Goal: Task Accomplishment & Management: Complete application form

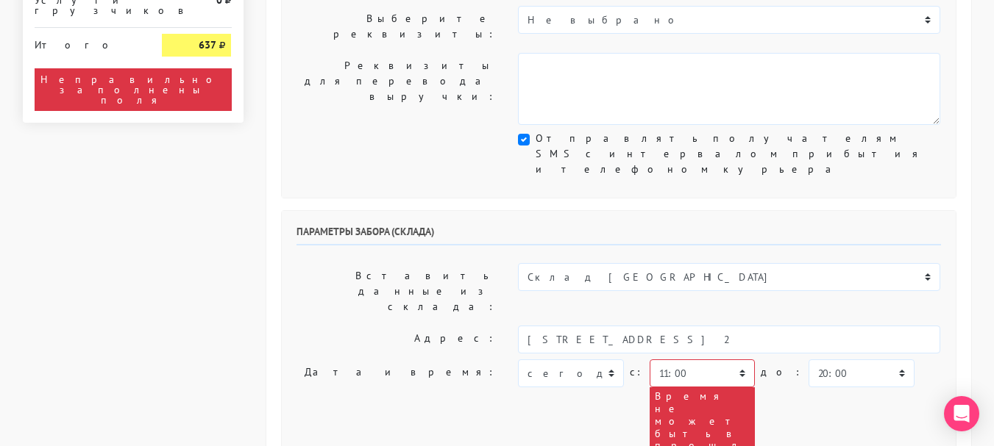
scroll to position [441, 0]
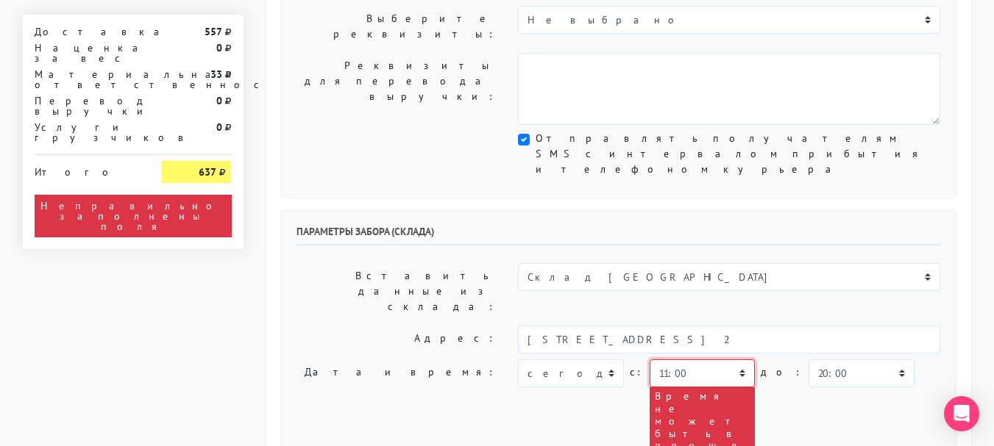
click at [676, 360] on select "00:00 00:30 01:00 01:30 02:00 02:30 03:00 03:30 04:00 04:30 05:00 05:30 06:00 0…" at bounding box center [702, 374] width 105 height 28
select select "15:00"
click at [650, 360] on select "00:00 00:30 01:00 01:30 02:00 02:30 03:00 03:30 04:00 04:30 05:00 05:30 06:00 0…" at bounding box center [702, 374] width 105 height 28
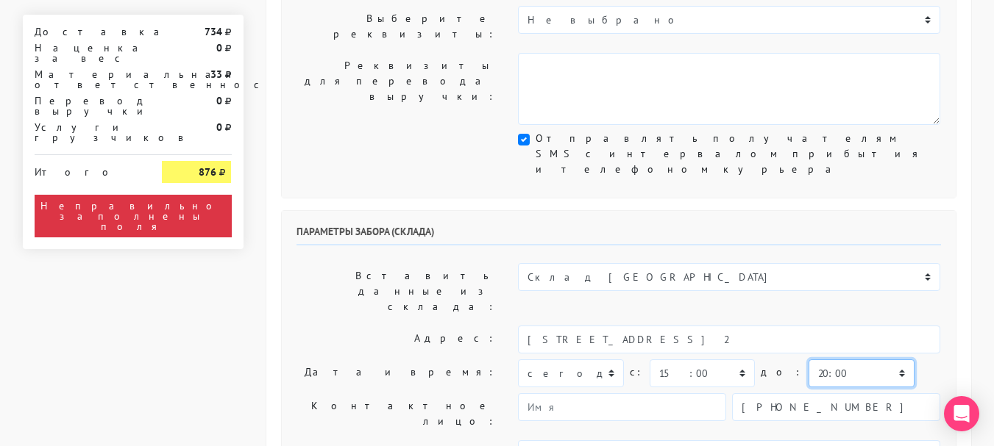
click at [808, 360] on select "00:00 00:30 01:00 01:30 02:00 02:30 03:00 03:30 04:00 04:30 05:00 05:30 06:00 0…" at bounding box center [860, 374] width 105 height 28
select select "16:00"
click at [808, 360] on select "00:00 00:30 01:00 01:30 02:00 02:30 03:00 03:30 04:00 04:30 05:00 05:30 06:00 0…" at bounding box center [860, 374] width 105 height 28
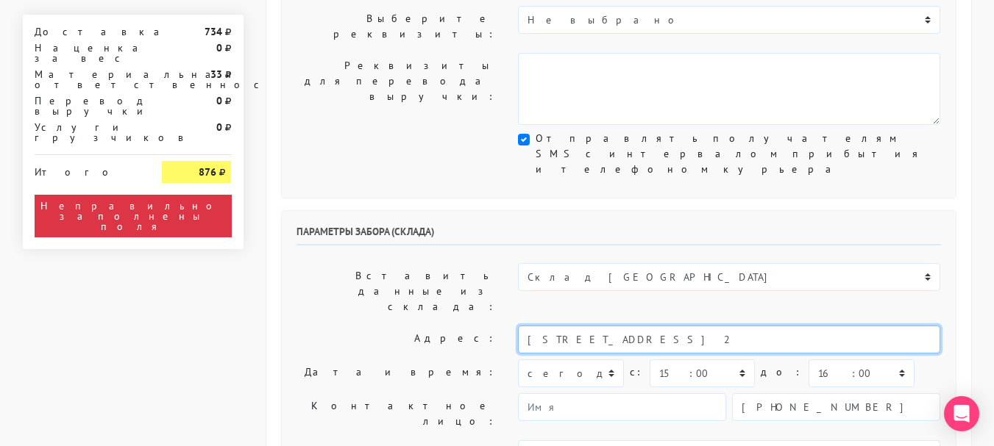
click at [680, 326] on input "[STREET_ADDRESS] 2" at bounding box center [729, 340] width 422 height 28
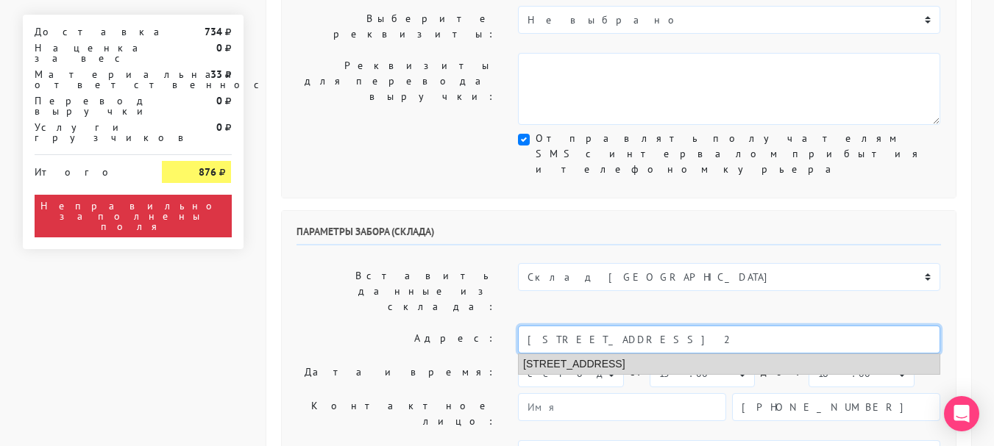
click at [664, 355] on li "[STREET_ADDRESS]" at bounding box center [729, 365] width 421 height 20
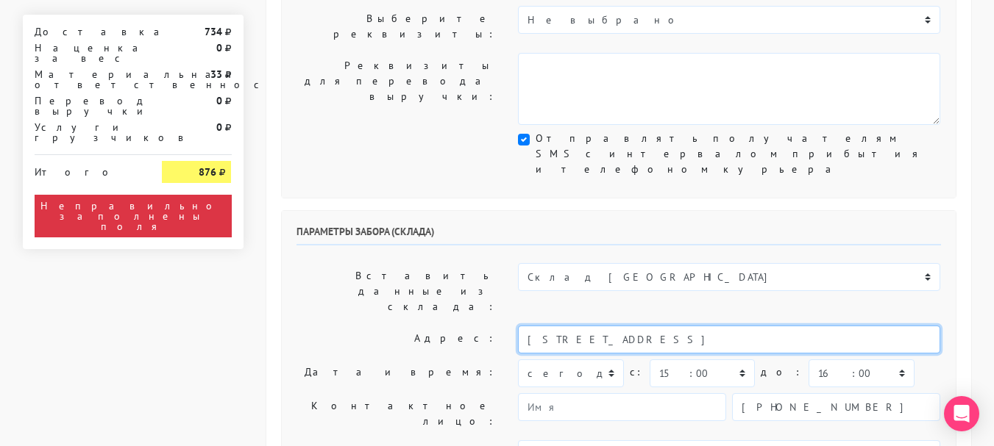
type input "[STREET_ADDRESS]"
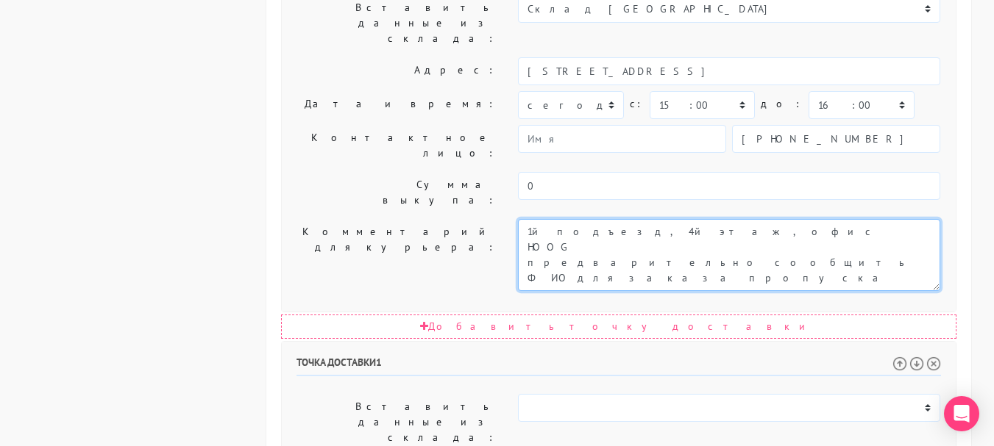
scroll to position [736, 0]
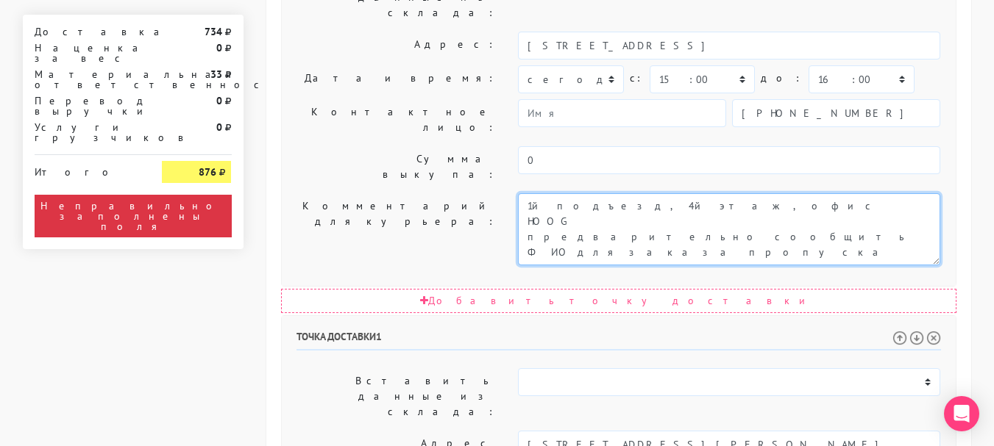
type textarea "1й подъезд, 4й этаж, офис HOOG предварительно сообщить ФИО для заказа пропуска"
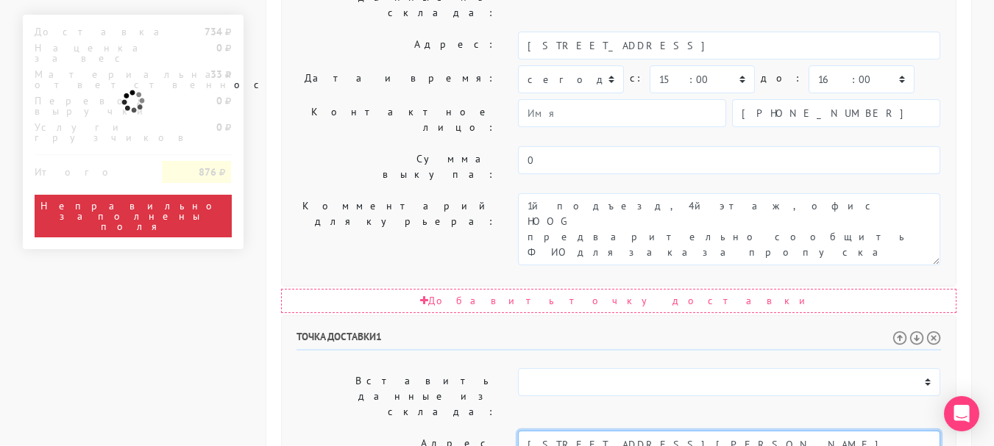
click at [727, 431] on input "[STREET_ADDRESS][PERSON_NAME]" at bounding box center [729, 445] width 422 height 28
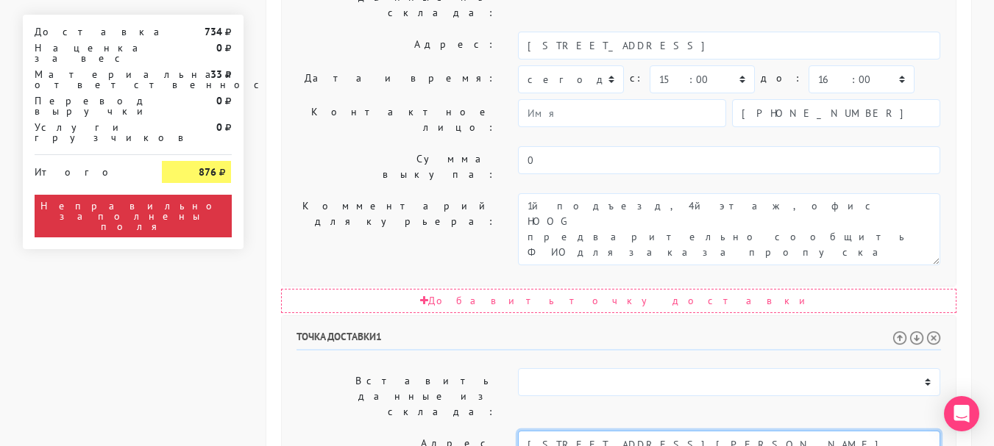
type input "[STREET_ADDRESS][PERSON_NAME]. [PERSON_NAME], ресторан"
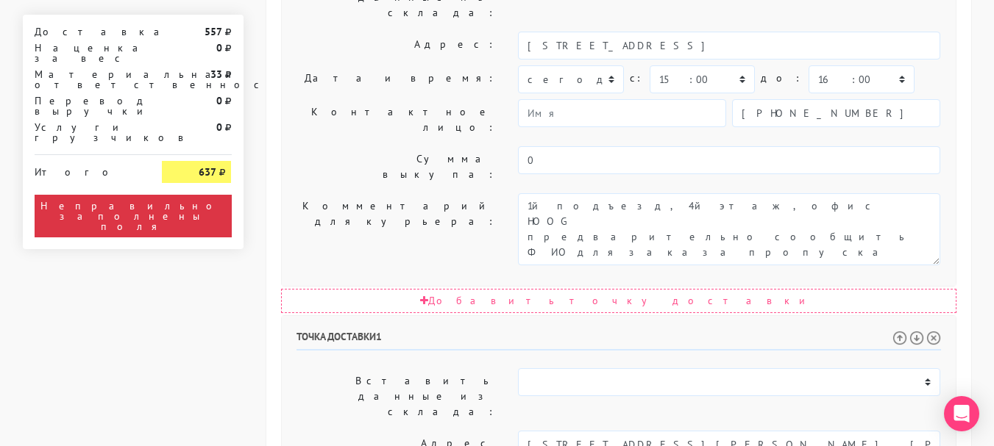
select select "15:00"
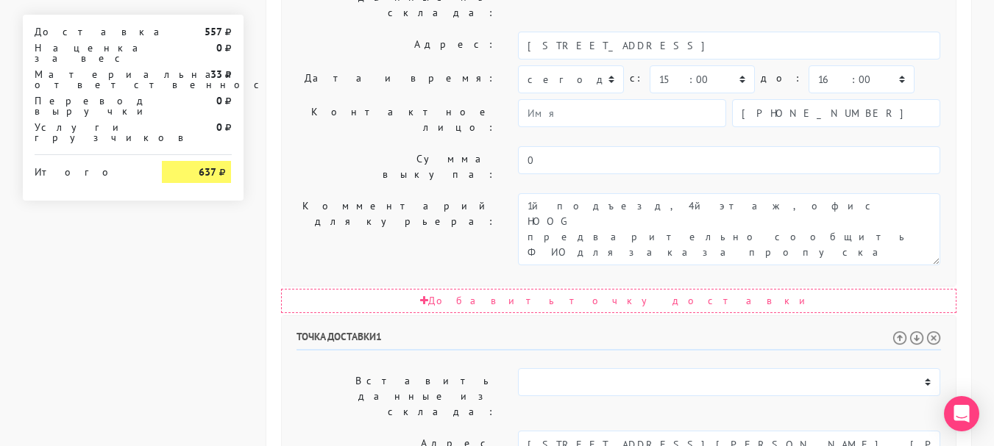
select select "17:00"
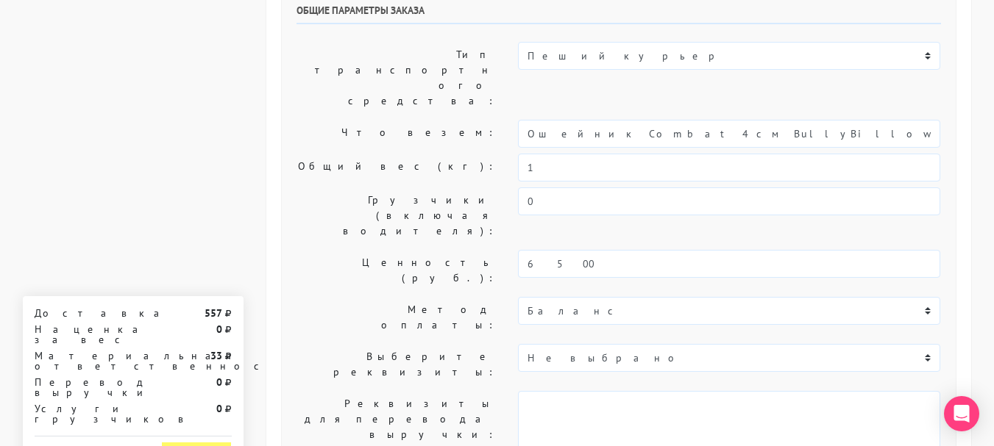
scroll to position [74, 0]
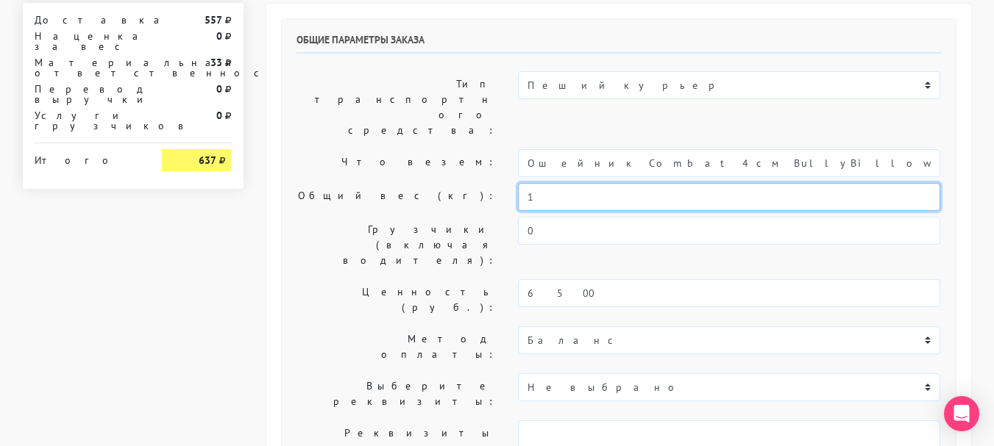
click at [584, 183] on input "1" at bounding box center [729, 197] width 422 height 28
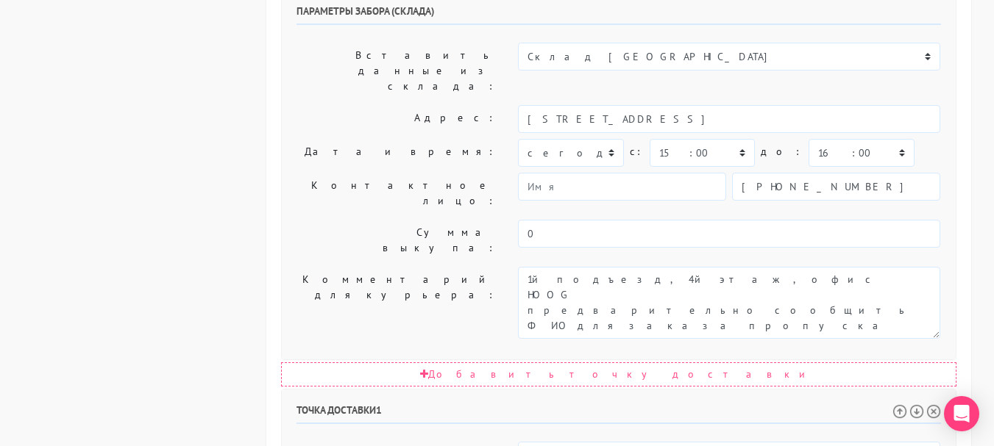
scroll to position [736, 0]
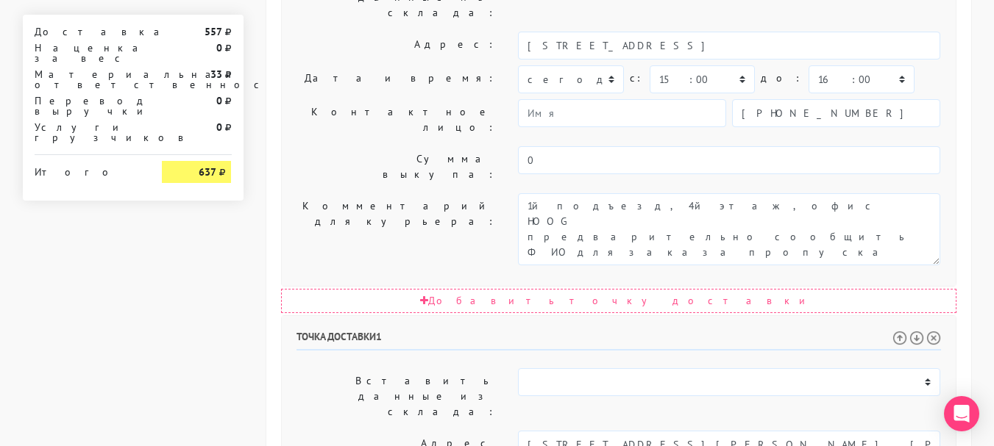
type input "0,8"
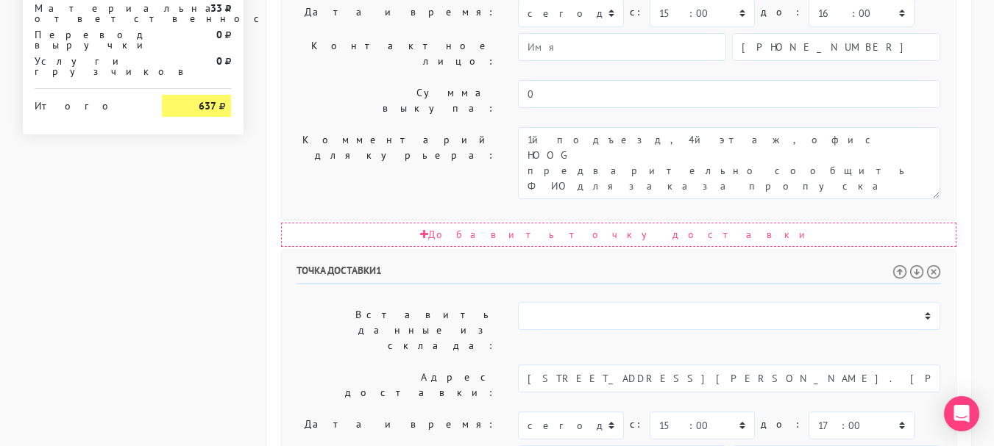
scroll to position [911, 0]
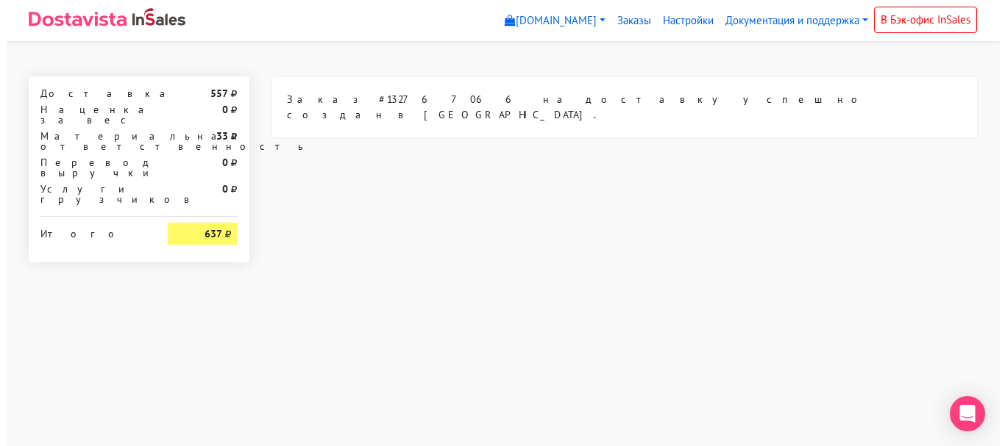
scroll to position [0, 0]
